Goal: Navigation & Orientation: Understand site structure

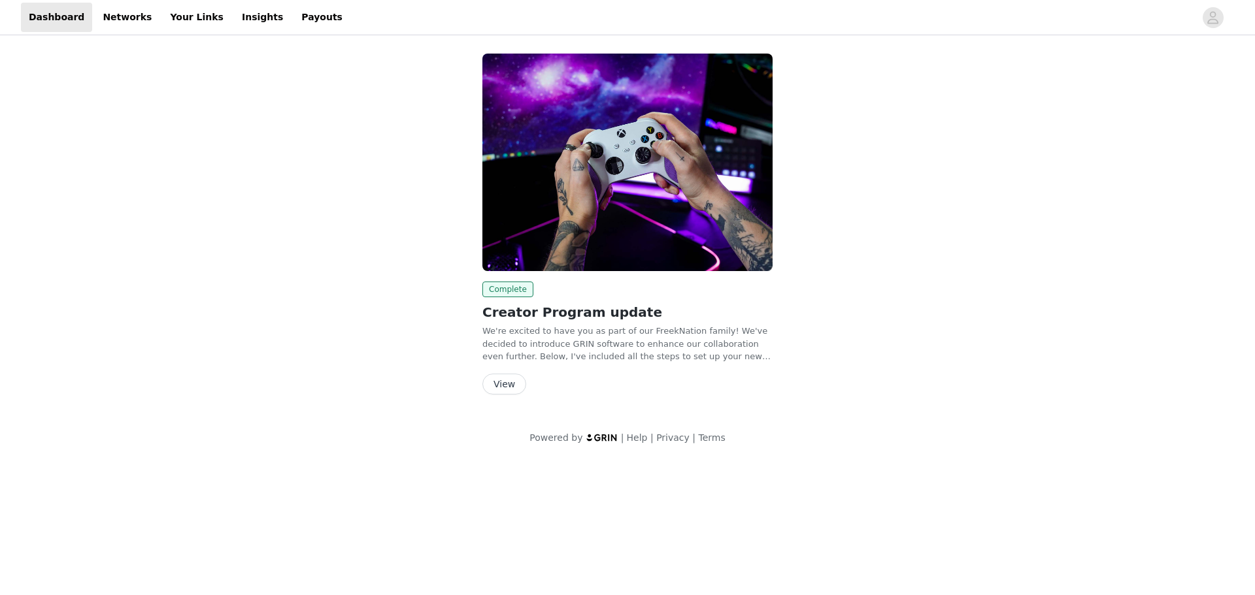
click at [896, 404] on div "Complete Creator Program update We're excited to have you as part of our FreekN…" at bounding box center [628, 227] width 612 height 362
click at [96, 22] on link "Networks" at bounding box center [127, 17] width 65 height 29
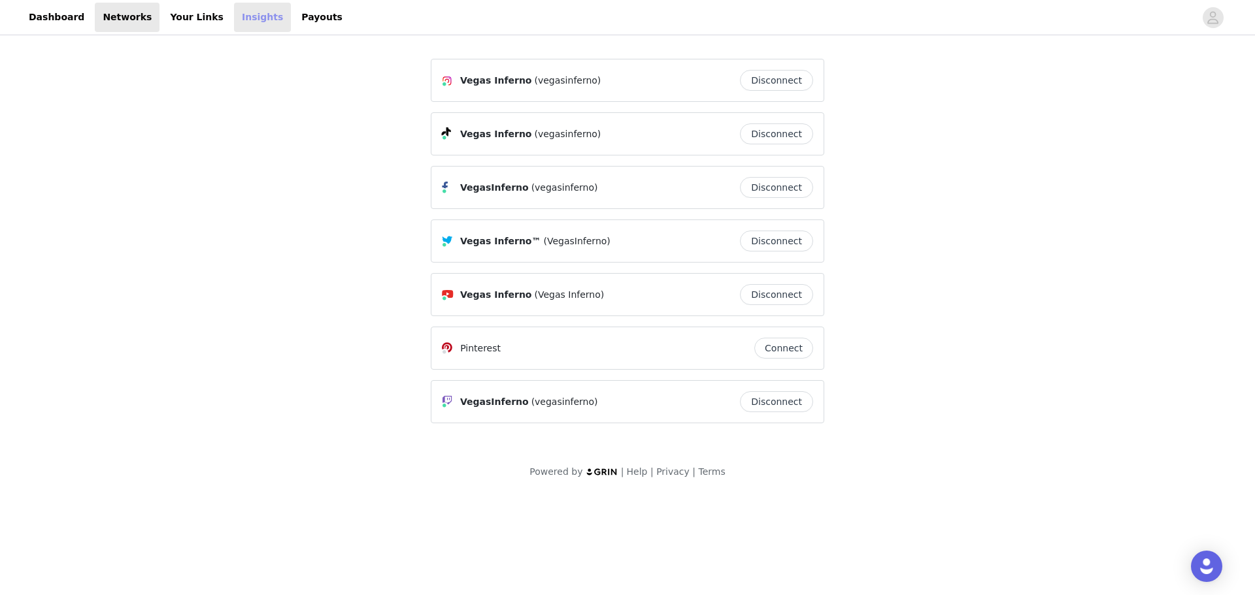
click at [234, 20] on link "Insights" at bounding box center [262, 17] width 57 height 29
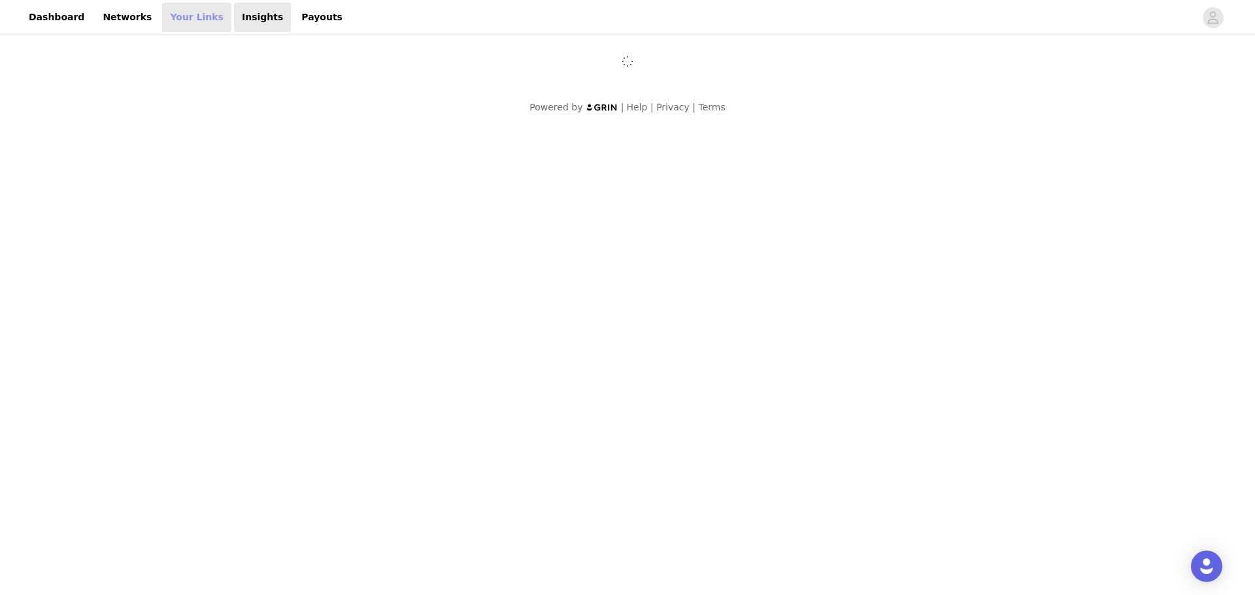
click at [193, 22] on link "Your Links" at bounding box center [196, 17] width 69 height 29
select select "12"
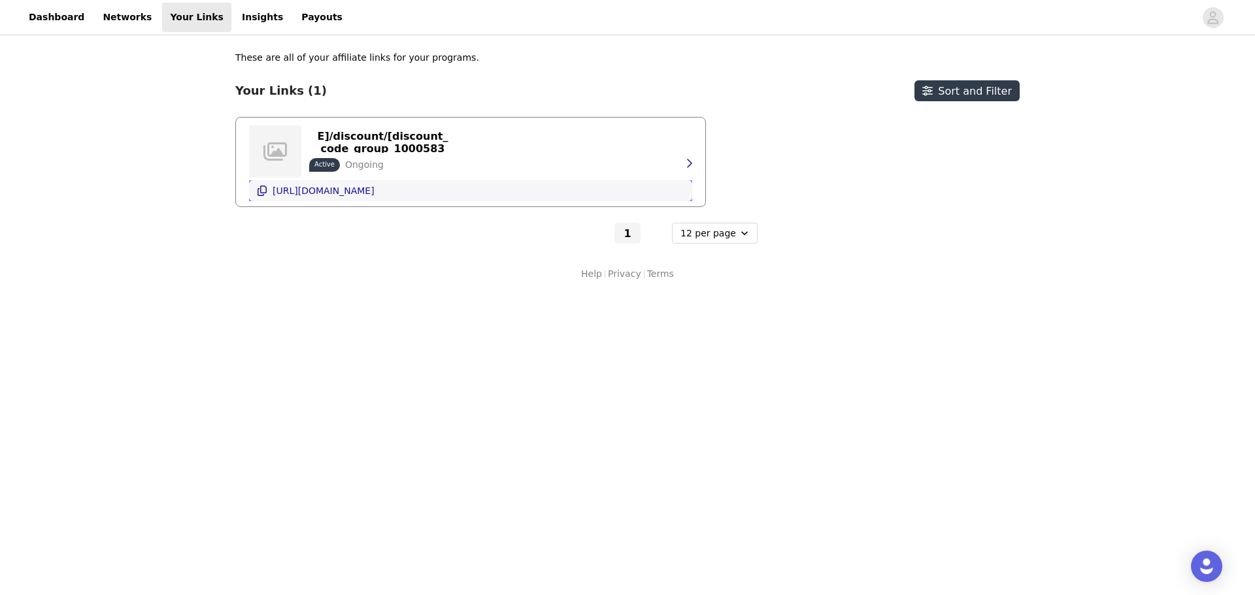
click at [265, 193] on icon "button" at bounding box center [262, 191] width 9 height 10
click at [71, 20] on link "Dashboard" at bounding box center [56, 17] width 71 height 29
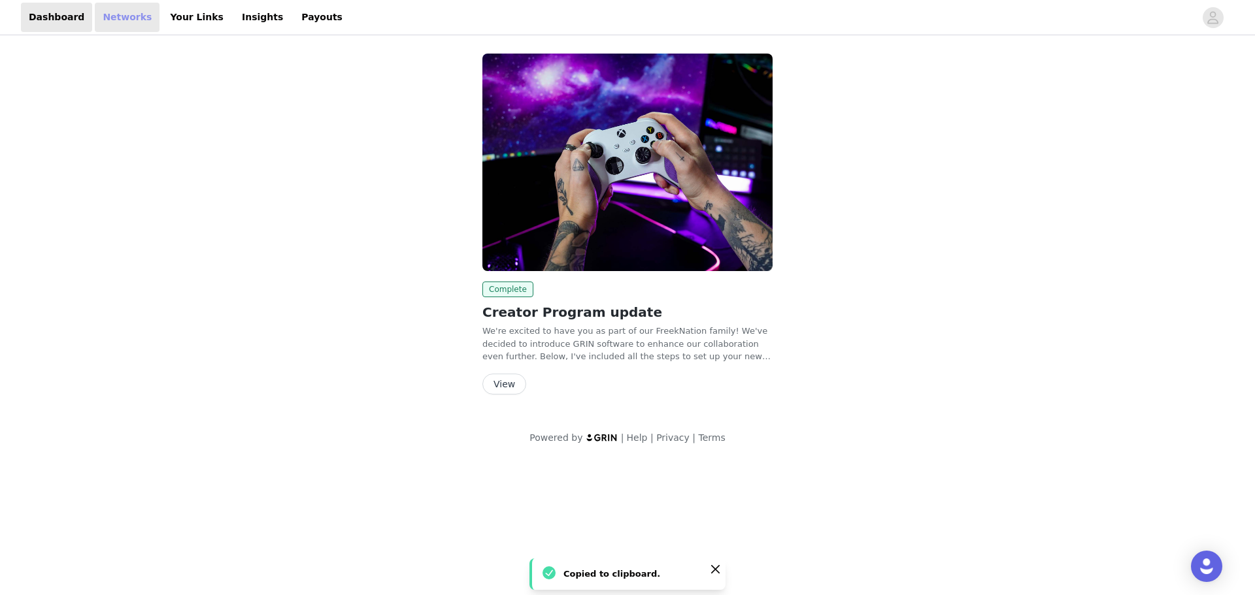
click at [115, 17] on link "Networks" at bounding box center [127, 17] width 65 height 29
